Goal: Transaction & Acquisition: Purchase product/service

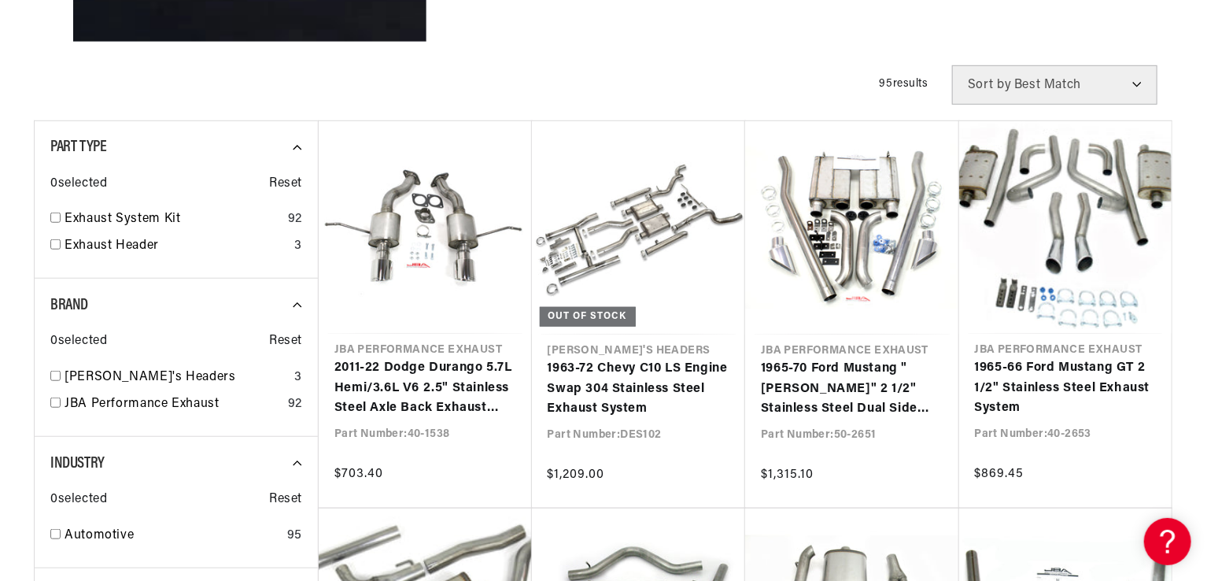
scroll to position [0, 587]
click at [52, 403] on input "checkbox" at bounding box center [55, 402] width 10 height 10
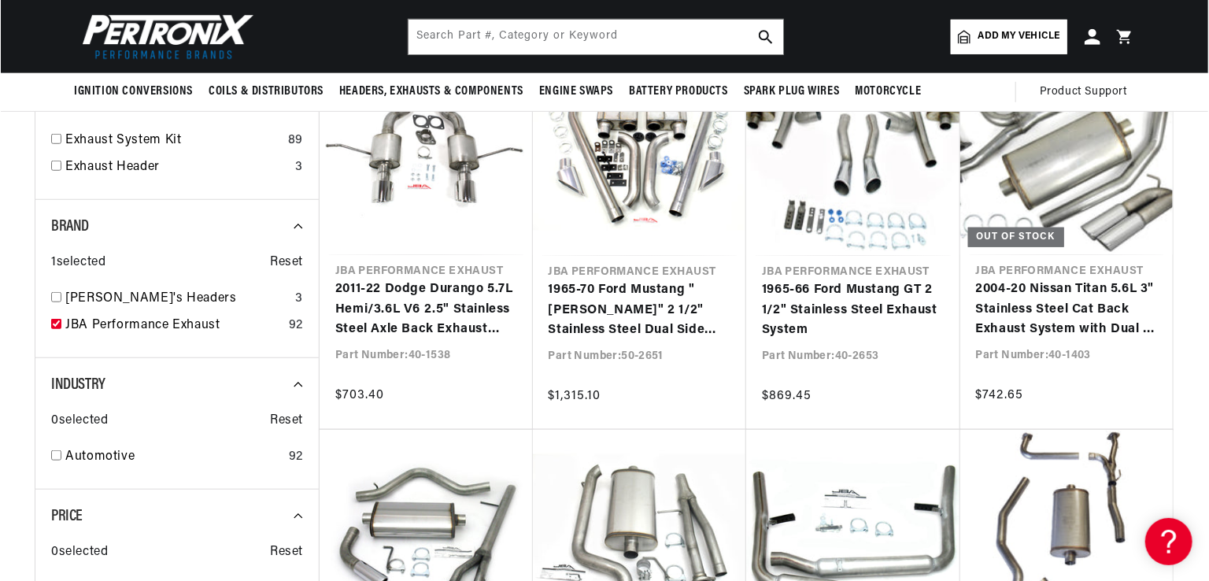
scroll to position [472, 0]
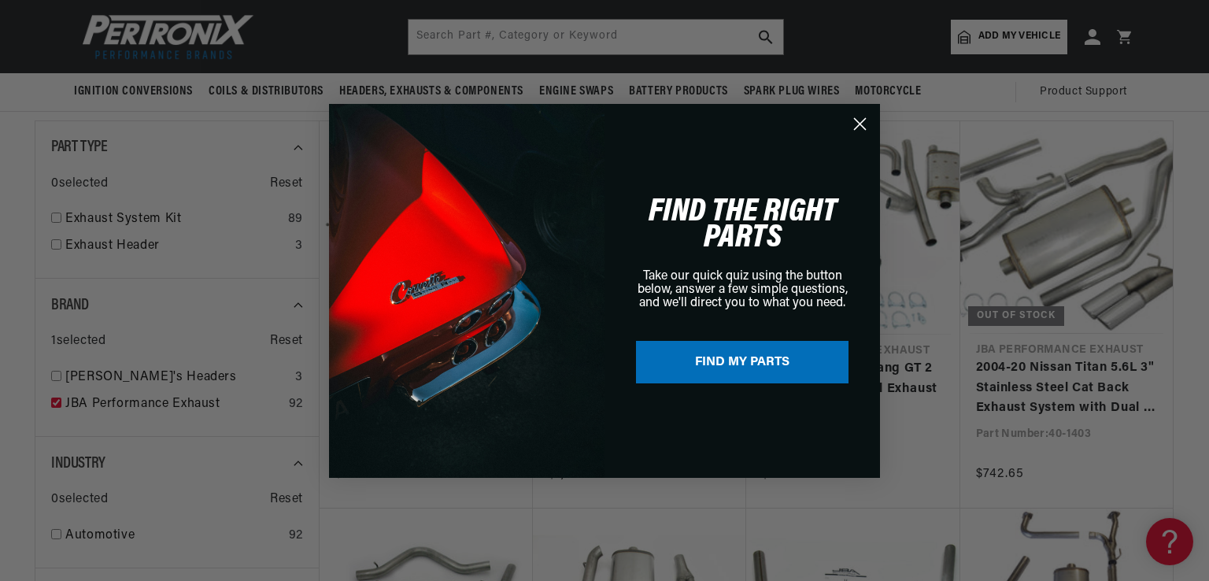
click at [54, 240] on div "Close dialog FIND THE RIGHT PARTS Take our quick quiz using the button below, a…" at bounding box center [604, 290] width 1209 height 581
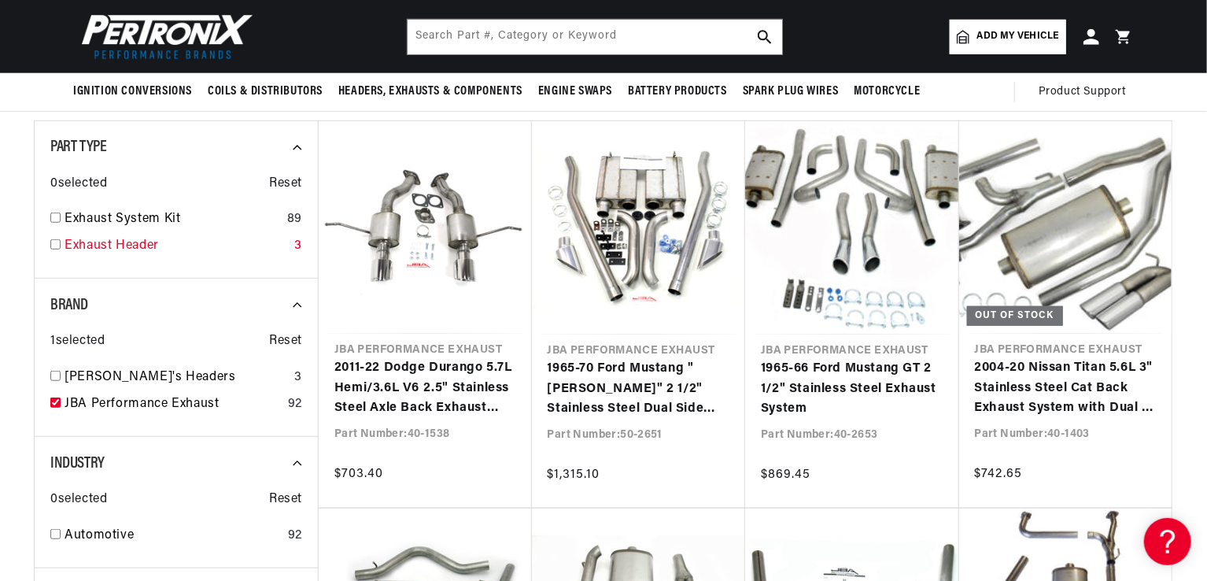
scroll to position [0, 587]
click at [50, 399] on input "checkbox" at bounding box center [55, 402] width 10 height 10
checkbox input "false"
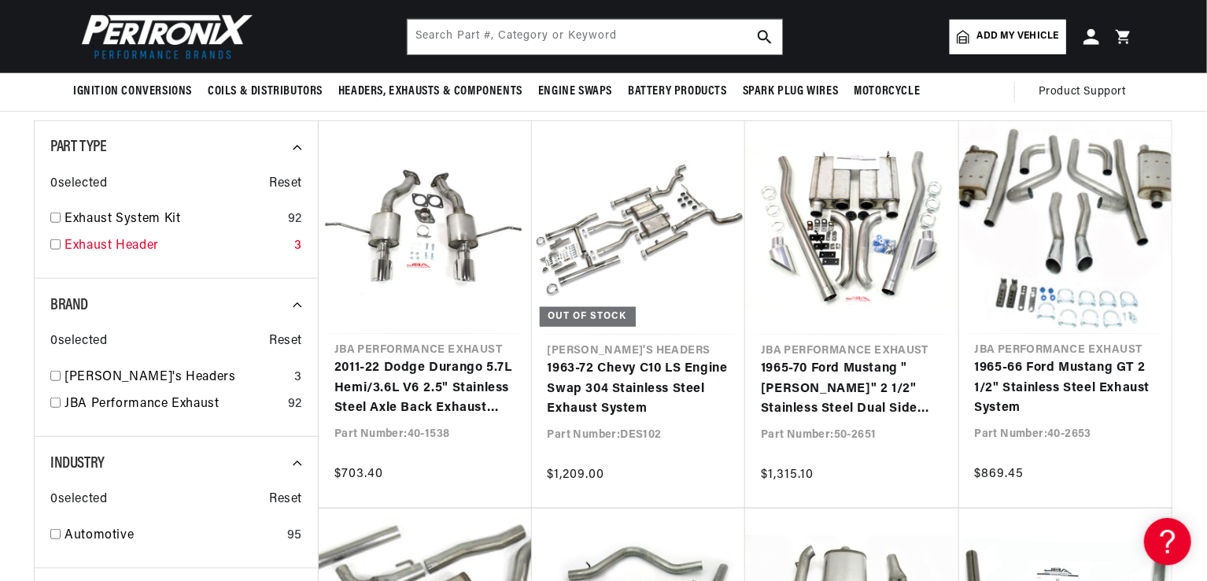
click at [53, 246] on input "checkbox" at bounding box center [55, 244] width 10 height 10
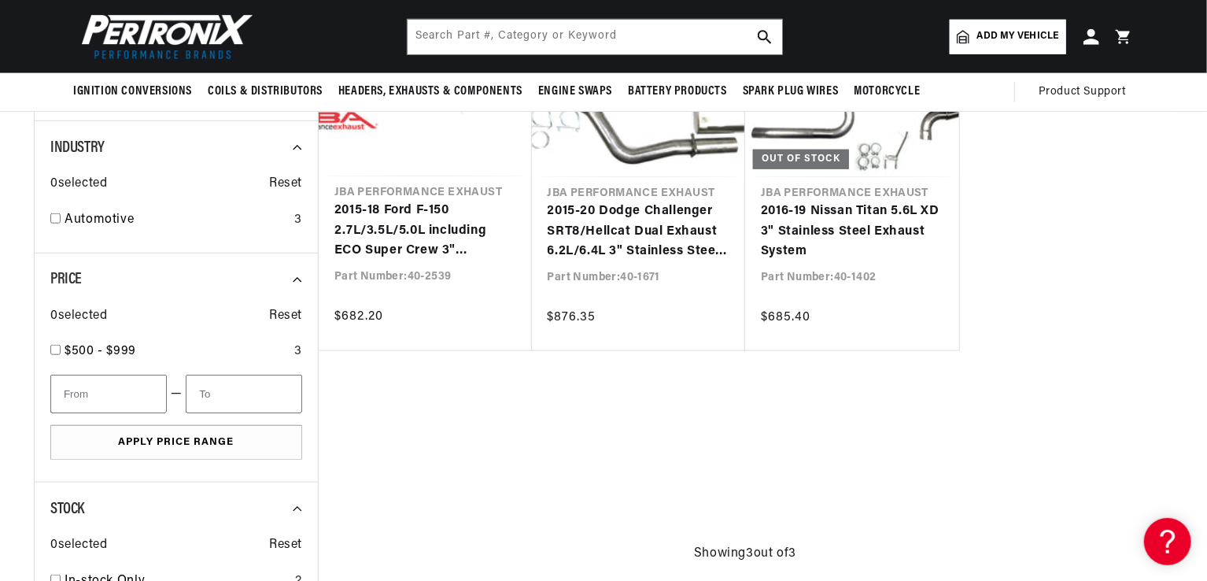
scroll to position [315, 0]
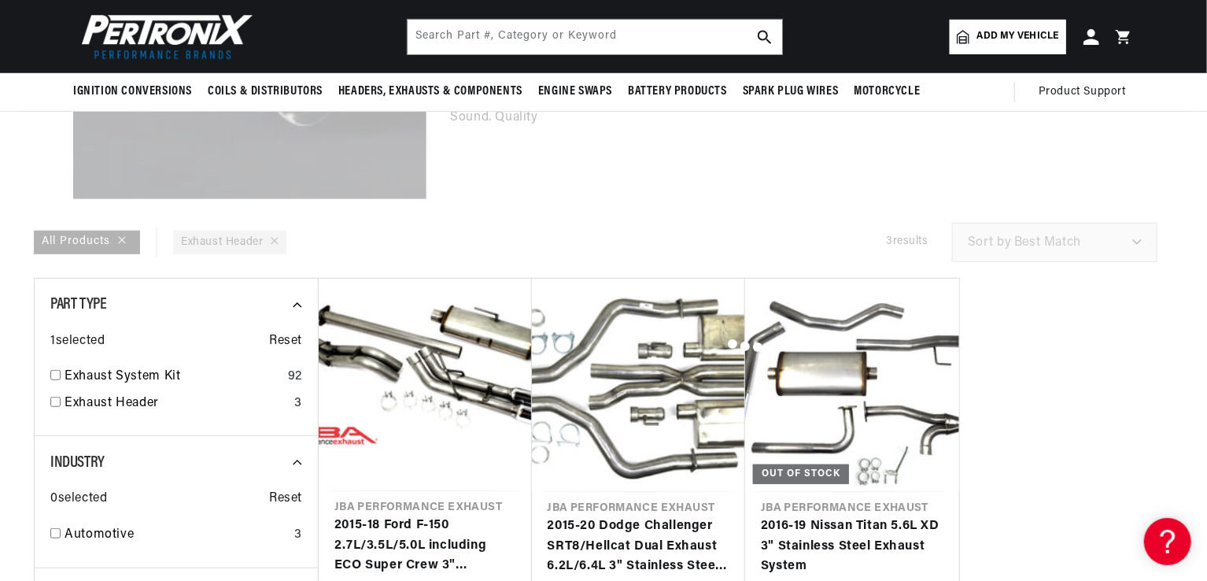
checkbox input "false"
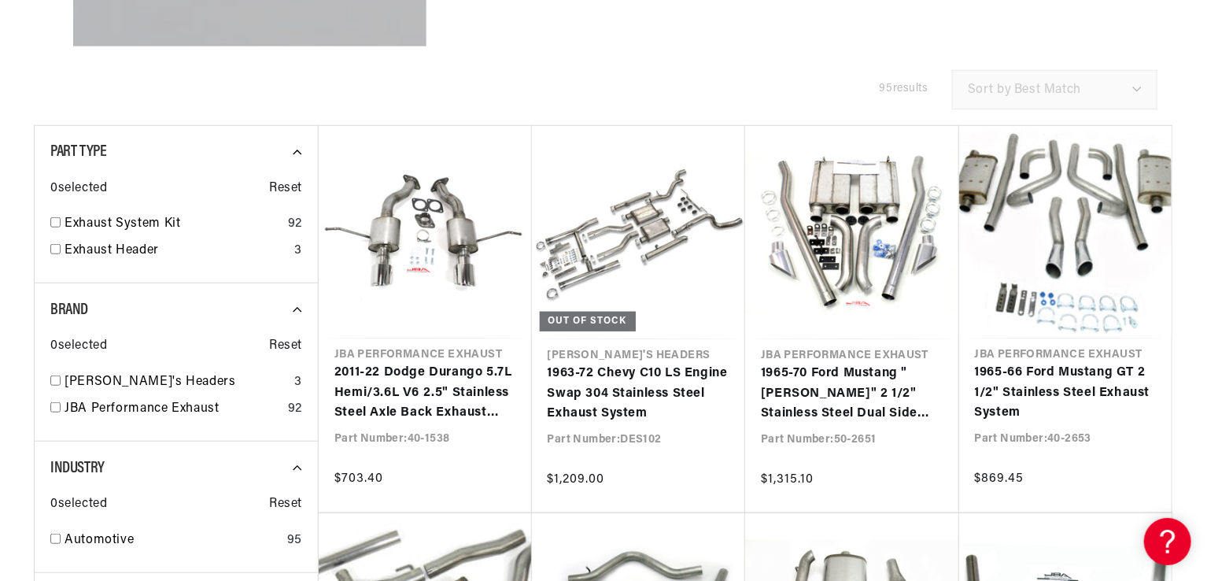
scroll to position [472, 0]
